Goal: Check status

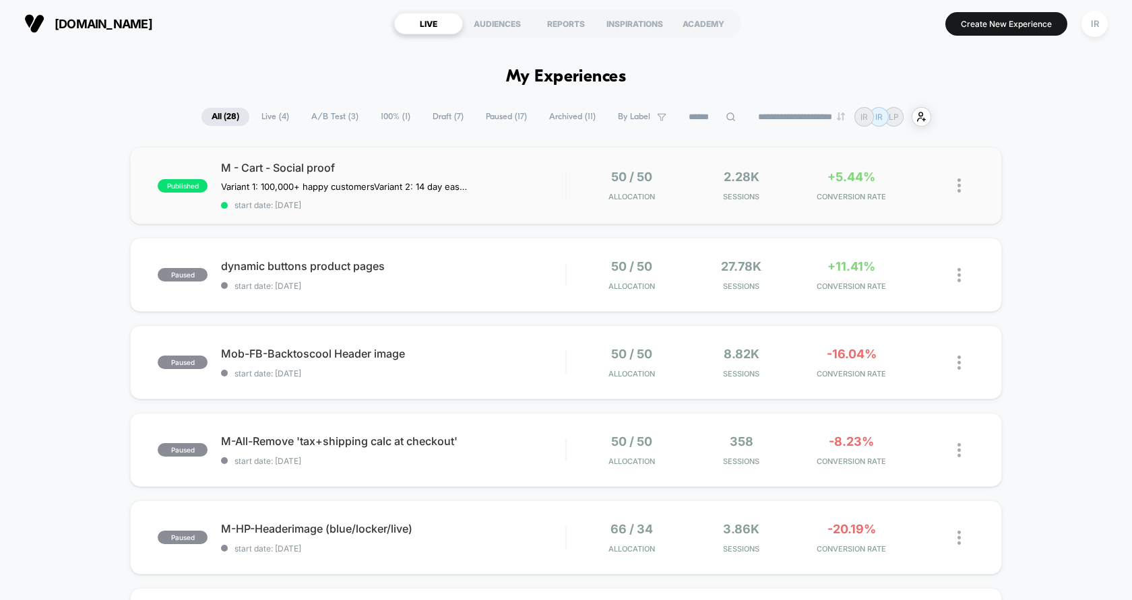
click at [573, 212] on div "published M - Cart - Social proof Variant 1: 100,000+ happy customers Variant 2…" at bounding box center [566, 185] width 872 height 77
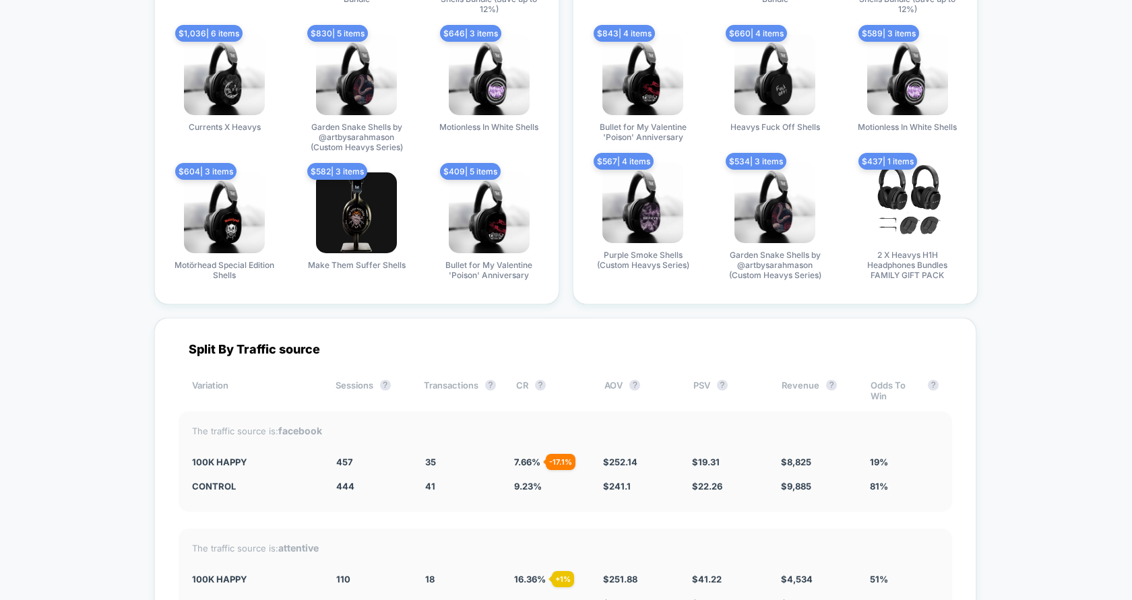
scroll to position [3029, 0]
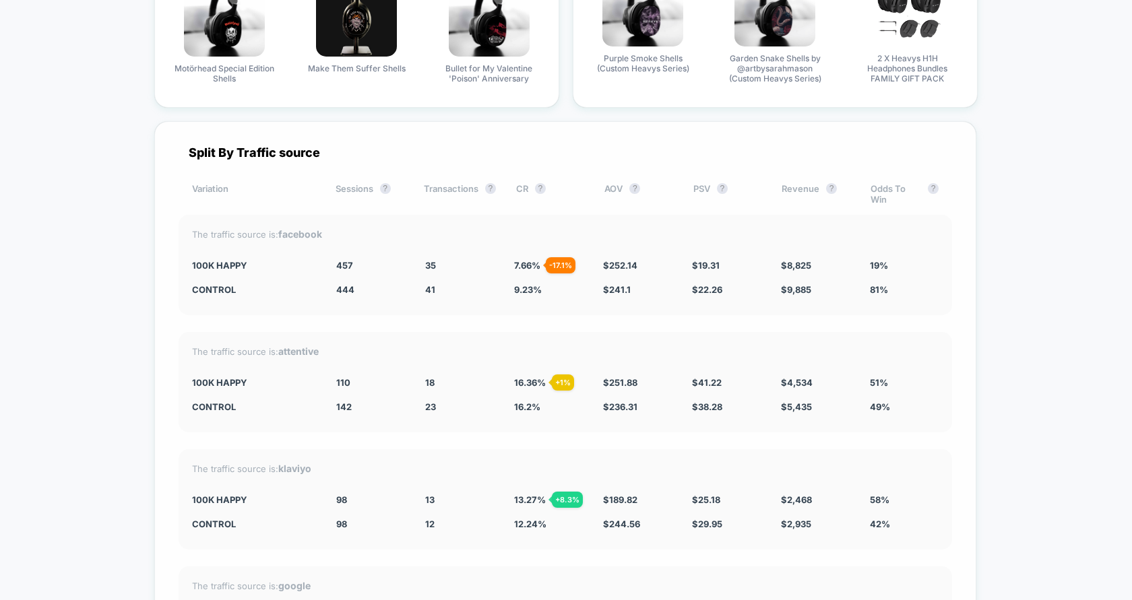
drag, startPoint x: 448, startPoint y: 244, endPoint x: 808, endPoint y: 286, distance: 362.9
click at [808, 286] on div "The traffic source is: facebook 100k Happy 457 + 2.9 % 35 - 17.1 % 7.66 % - 17.…" at bounding box center [565, 265] width 773 height 100
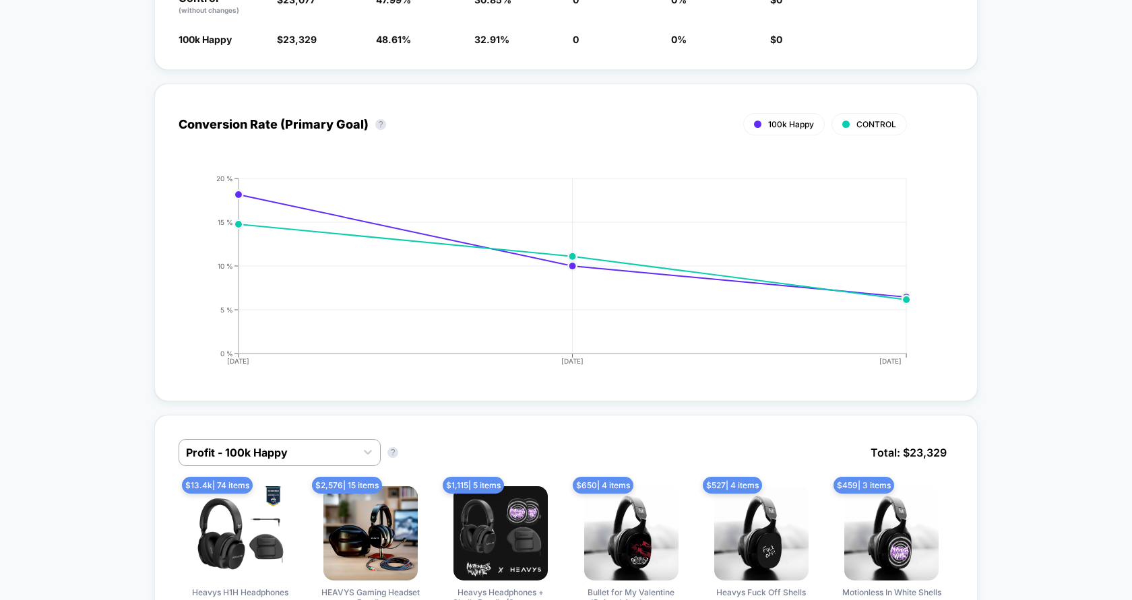
scroll to position [0, 0]
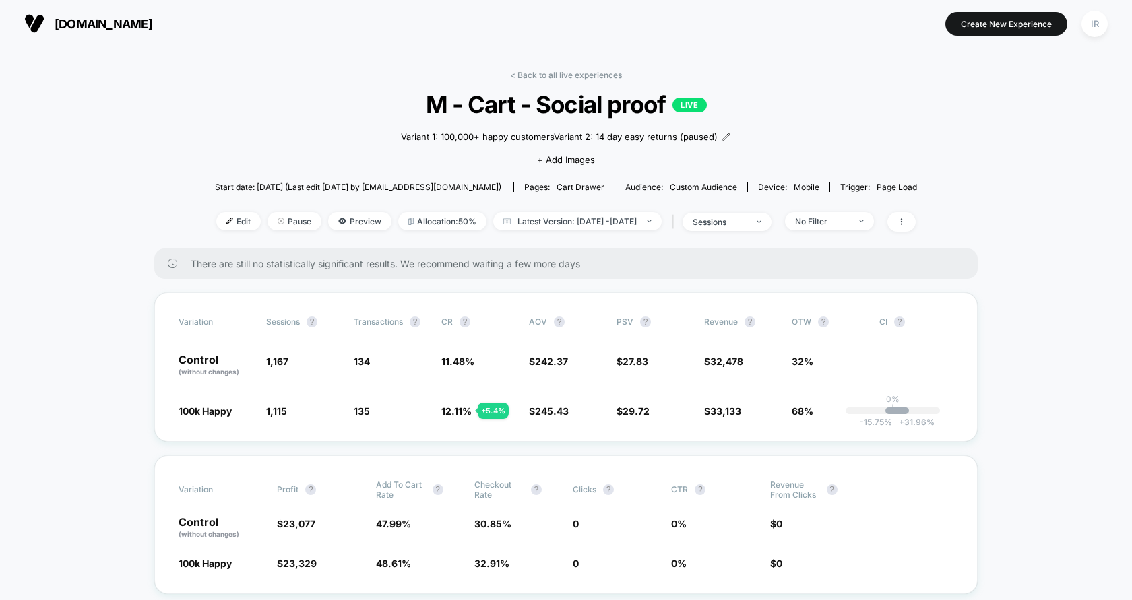
drag, startPoint x: 808, startPoint y: 286, endPoint x: 1131, endPoint y: 641, distance: 479.8
click at [1131, 600] on html "[DOMAIN_NAME] Create New Experience IR [DOMAIN_NAME] < Back to all live experie…" at bounding box center [566, 300] width 1132 height 600
click at [563, 72] on link "< Back to all live experiences" at bounding box center [566, 75] width 112 height 10
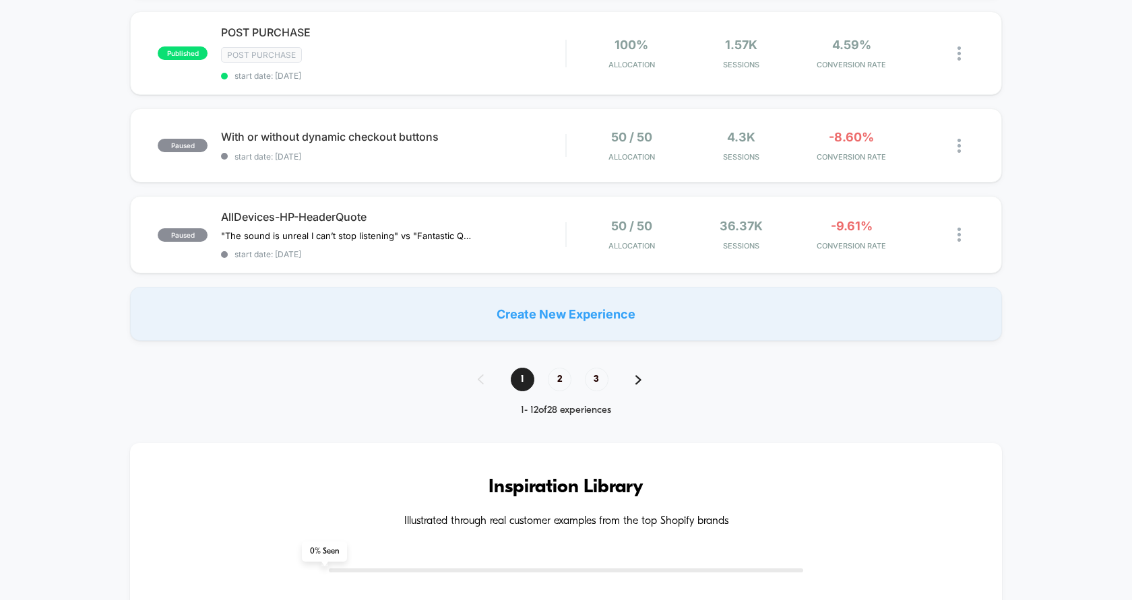
scroll to position [1053, 0]
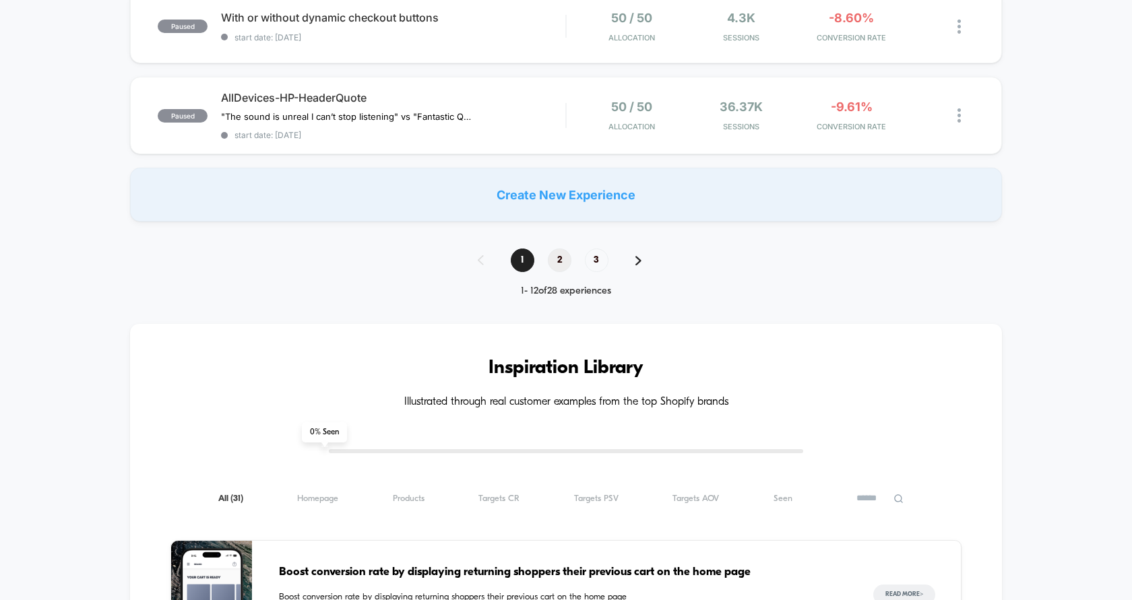
click at [567, 252] on span "2" at bounding box center [560, 261] width 24 height 24
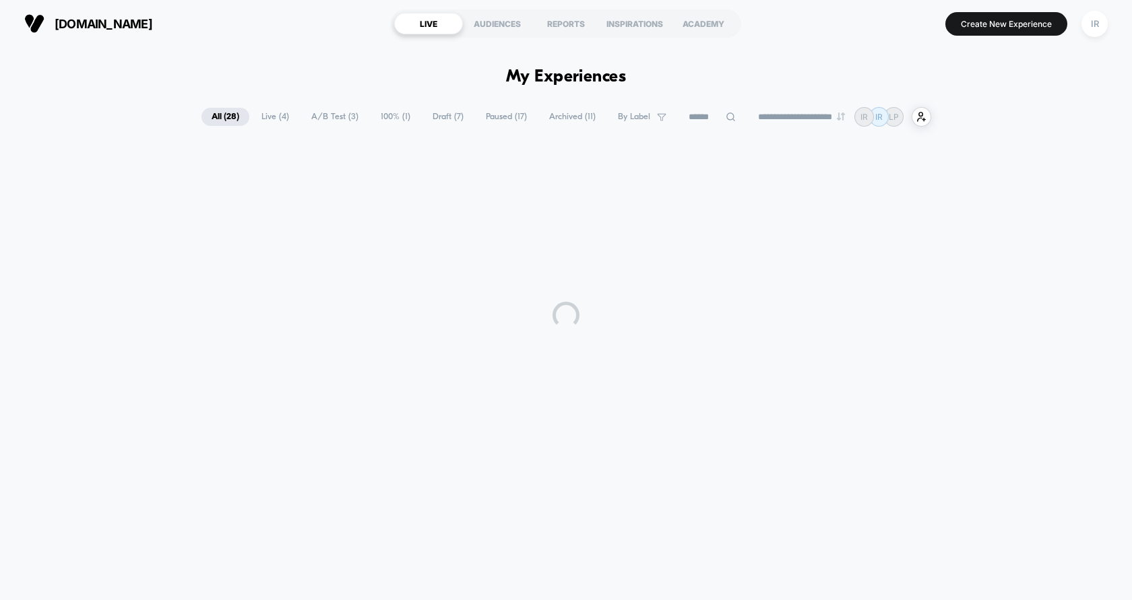
scroll to position [0, 0]
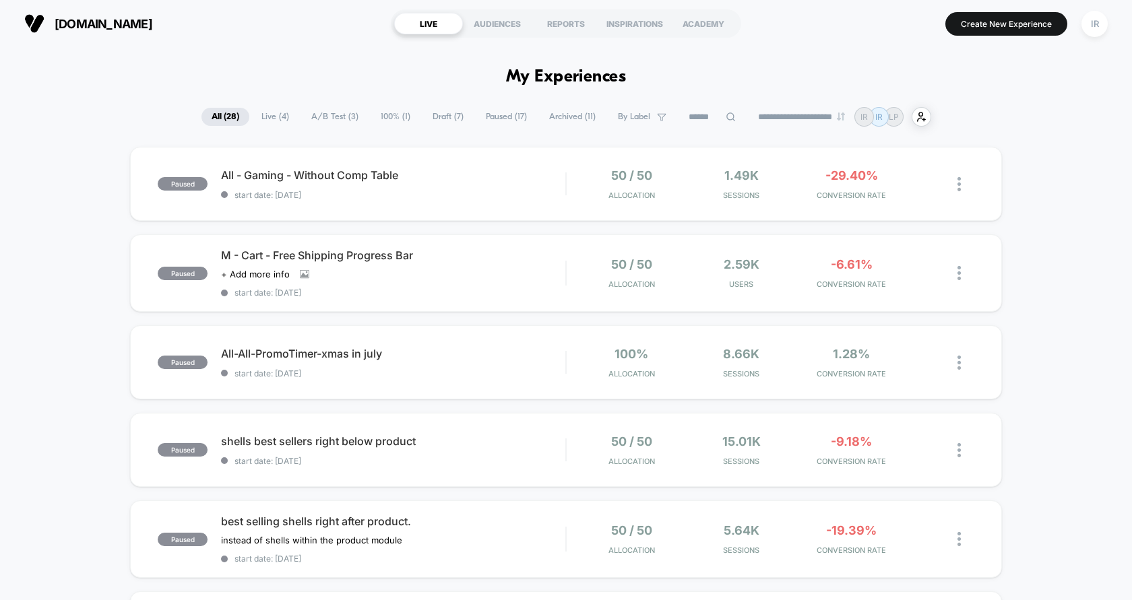
click at [284, 121] on span "Live ( 4 )" at bounding box center [275, 117] width 48 height 18
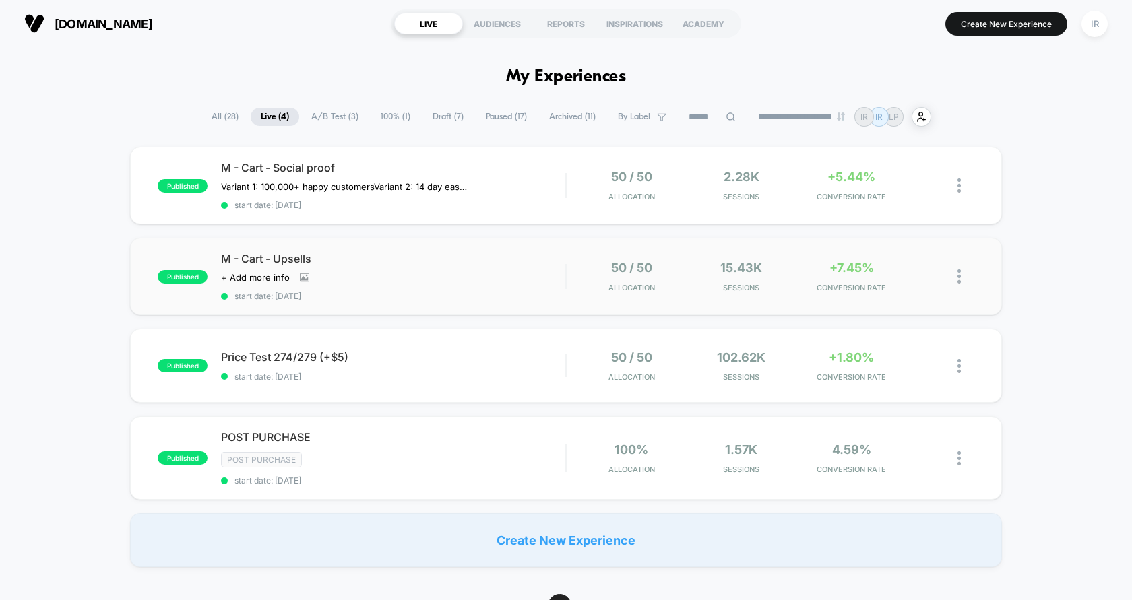
click at [570, 288] on div "50 / 50 Allocation 15.43k Sessions +7.45% CONVERSION RATE" at bounding box center [771, 277] width 408 height 32
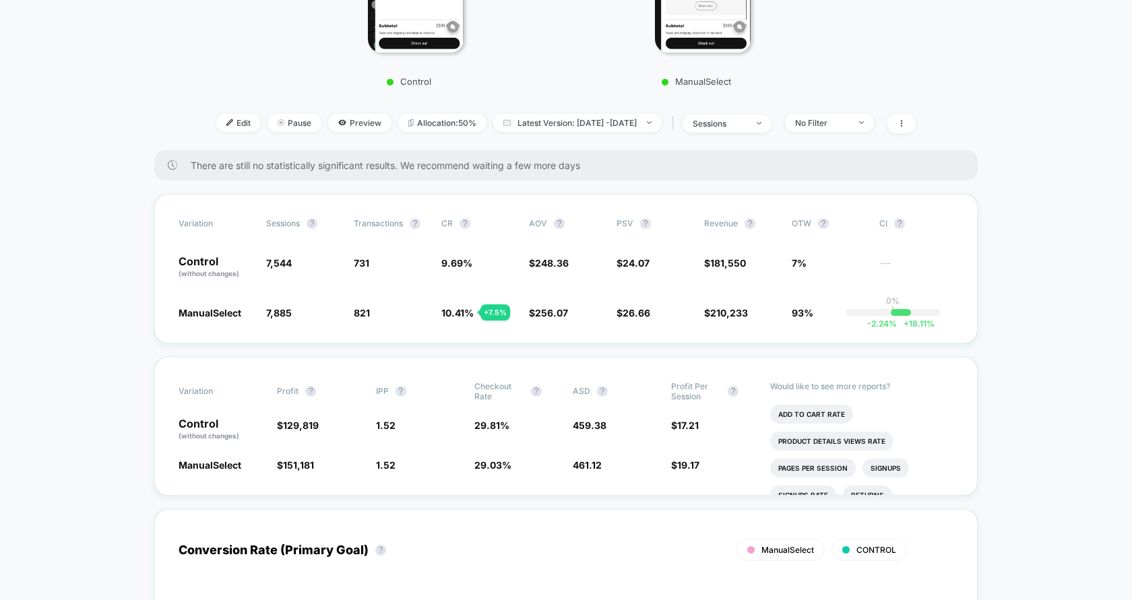
scroll to position [264, 0]
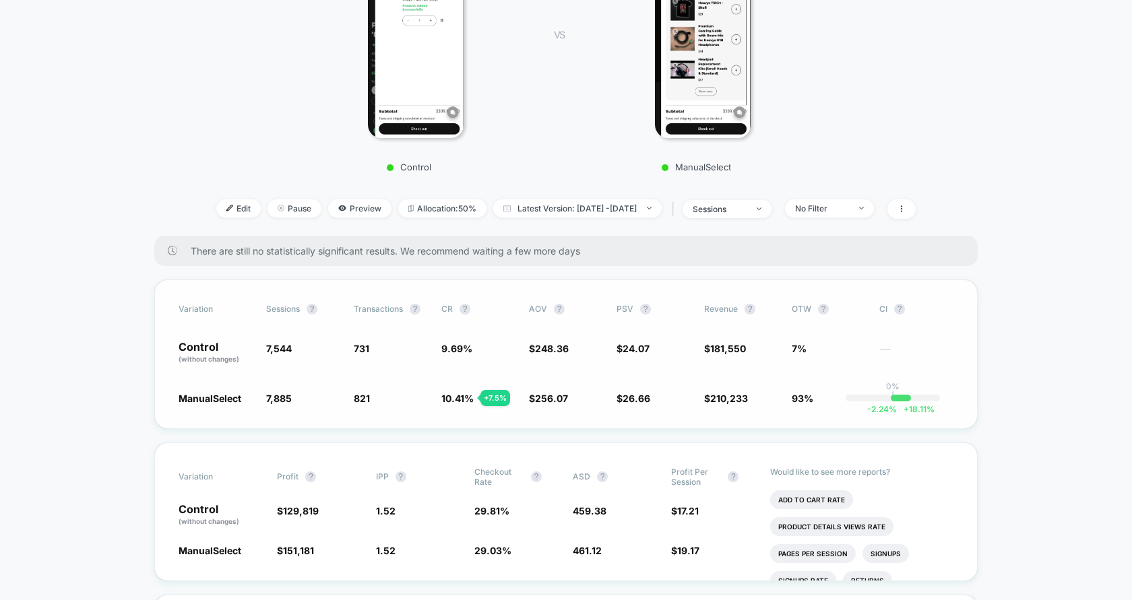
drag, startPoint x: 181, startPoint y: 340, endPoint x: 751, endPoint y: 424, distance: 576.2
click at [751, 424] on div "Variation Sessions ? Transactions ? CR ? AOV ? PSV ? Revenue ? OTW ? CI ? Contr…" at bounding box center [565, 355] width 823 height 150
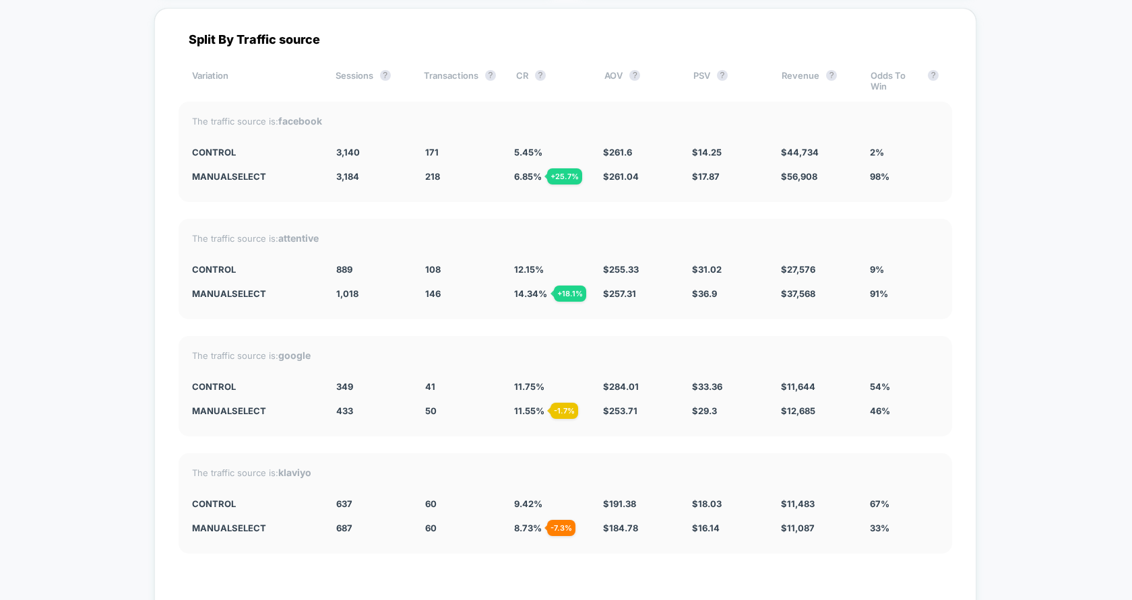
scroll to position [4707, 0]
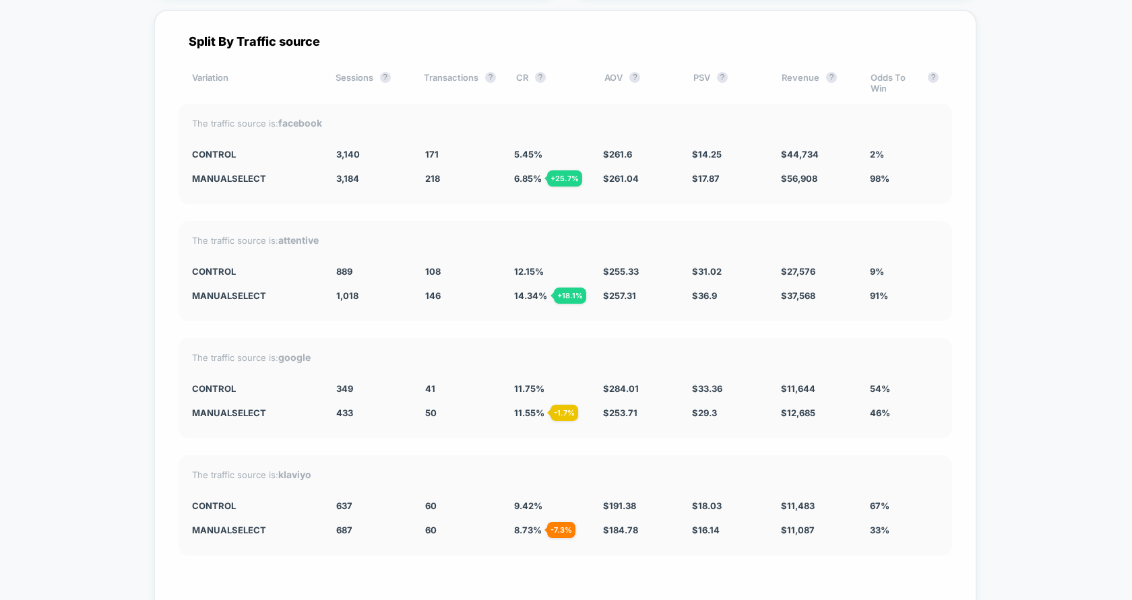
drag, startPoint x: 175, startPoint y: 137, endPoint x: 882, endPoint y: 224, distance: 712.0
click at [884, 224] on div "Split By Traffic source Variation Sessions ? Transactions ? CR ? AOV ? PSV ? Re…" at bounding box center [565, 343] width 822 height 666
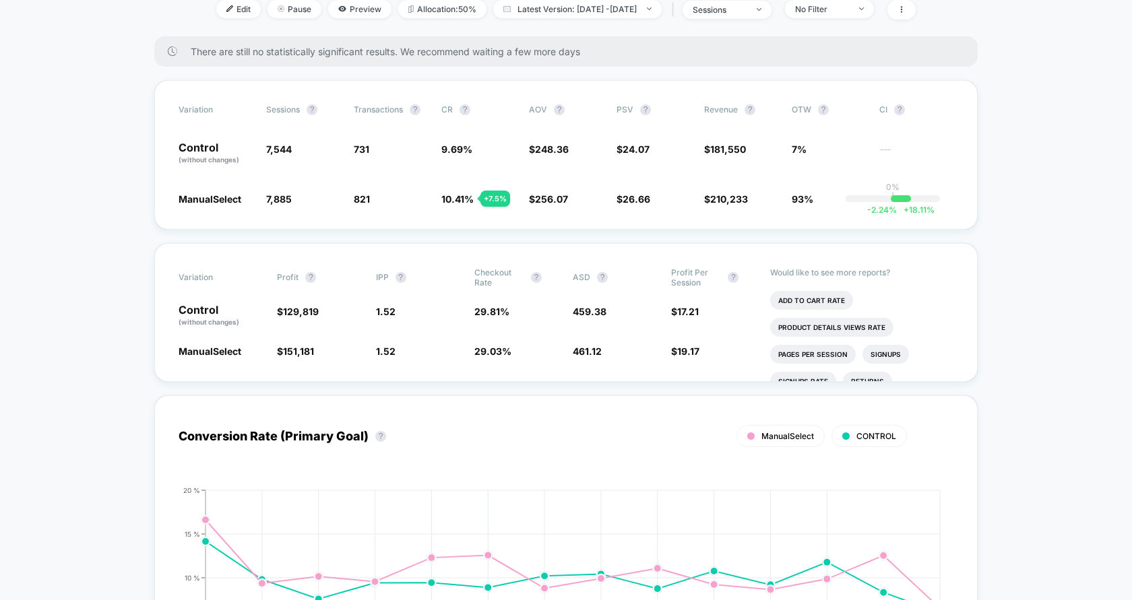
scroll to position [0, 0]
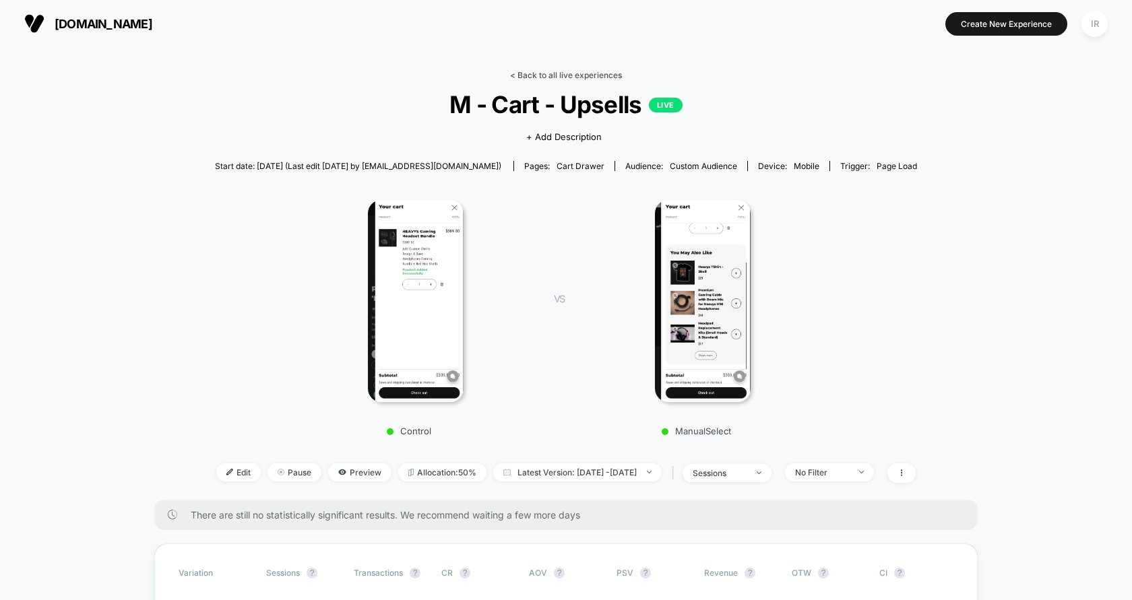
click at [556, 72] on link "< Back to all live experiences" at bounding box center [566, 75] width 112 height 10
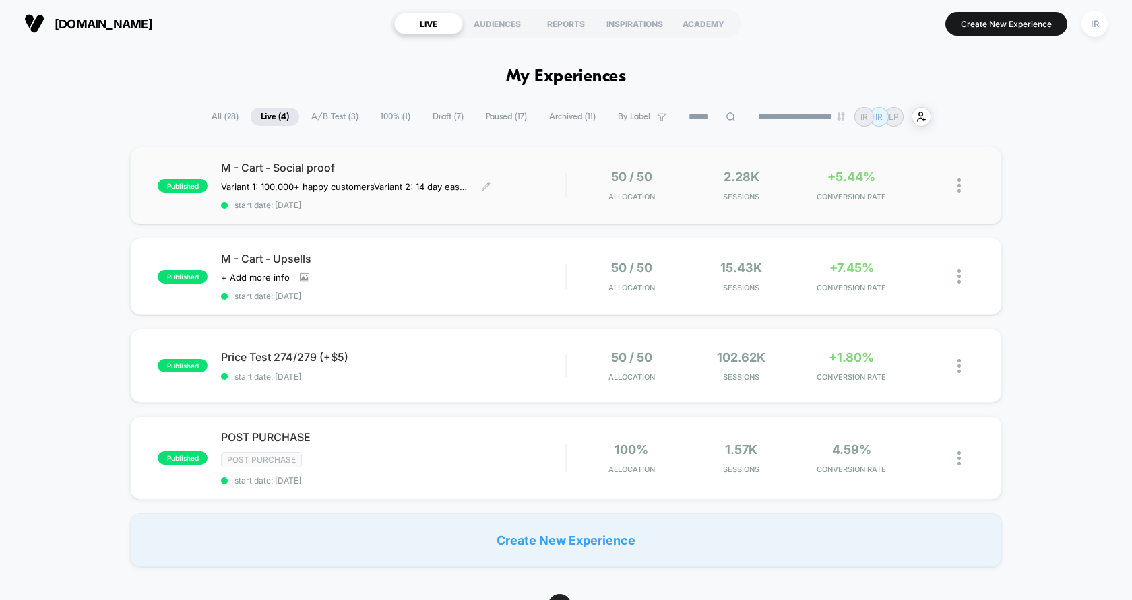
click at [544, 208] on span "start date: [DATE]" at bounding box center [393, 205] width 344 height 10
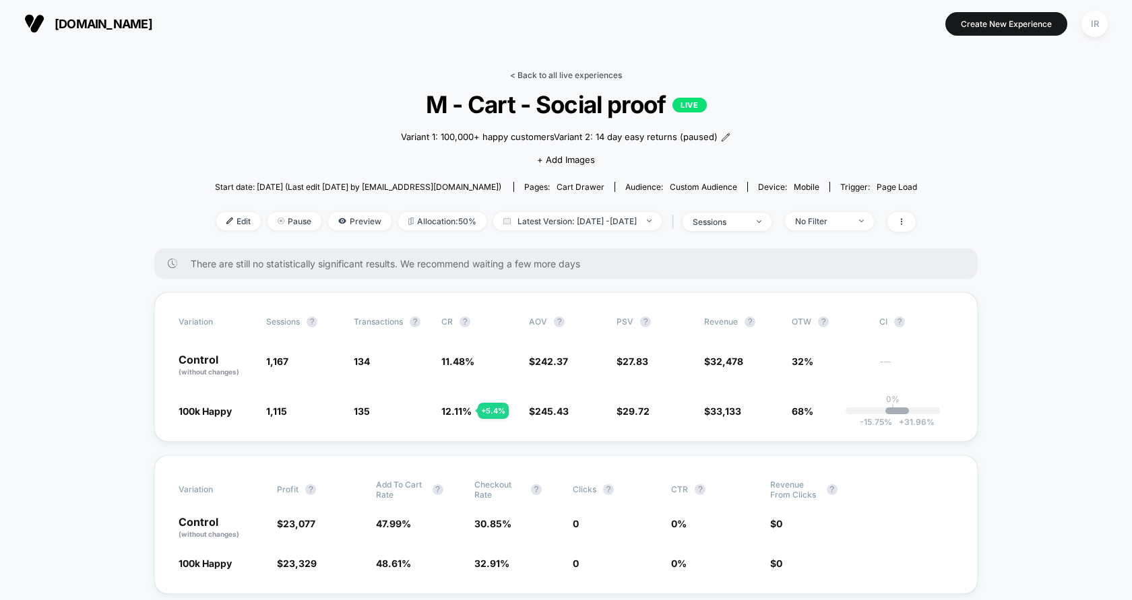
click at [589, 71] on link "< Back to all live experiences" at bounding box center [566, 75] width 112 height 10
